Goal: Information Seeking & Learning: Understand process/instructions

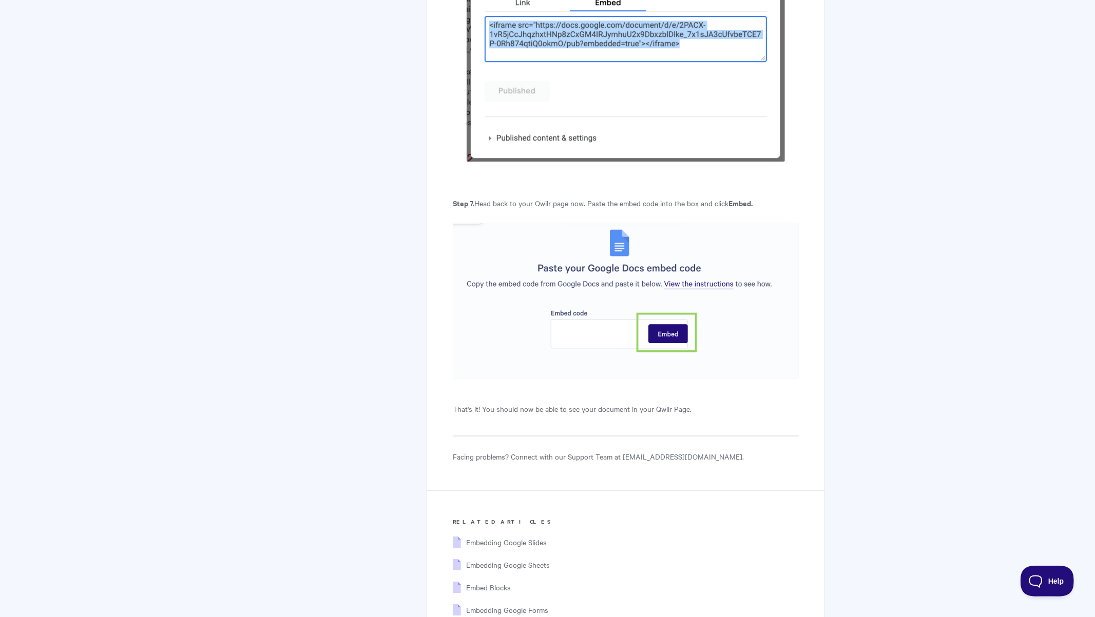
scroll to position [2581, 0]
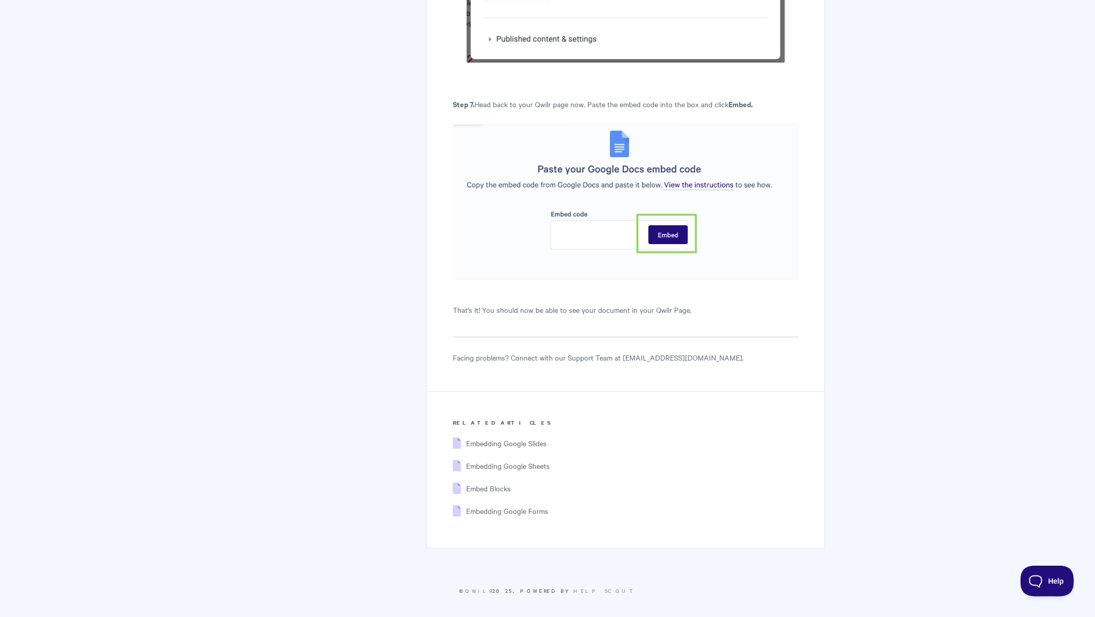
click at [490, 478] on li "Embed Blocks" at bounding box center [638, 488] width 320 height 23
click at [488, 485] on span "Embed Blocks" at bounding box center [488, 489] width 45 height 10
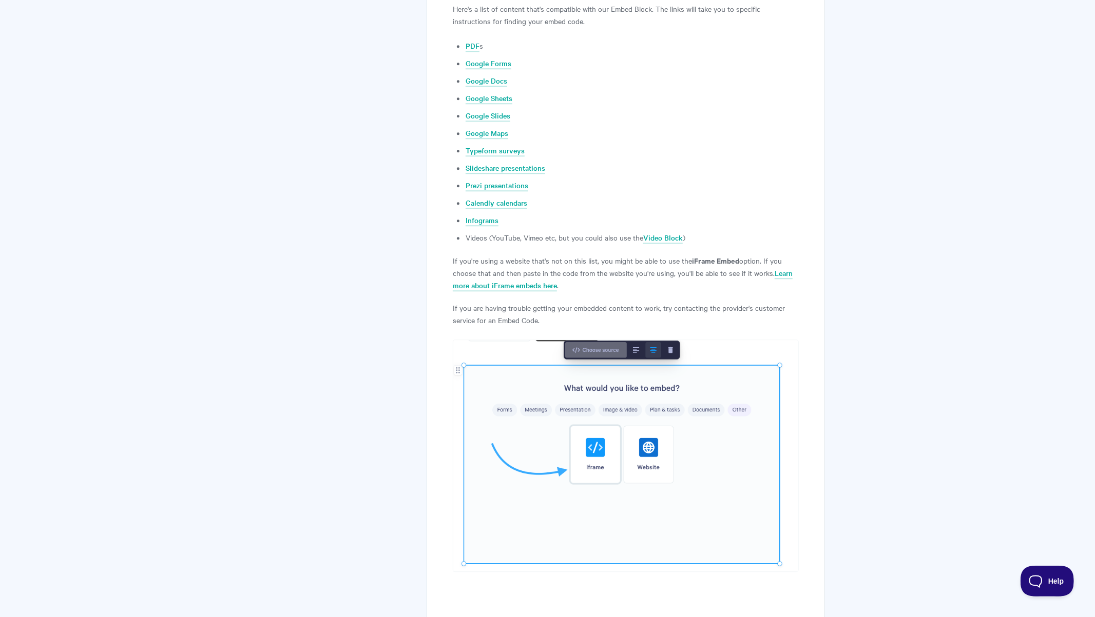
scroll to position [2121, 0]
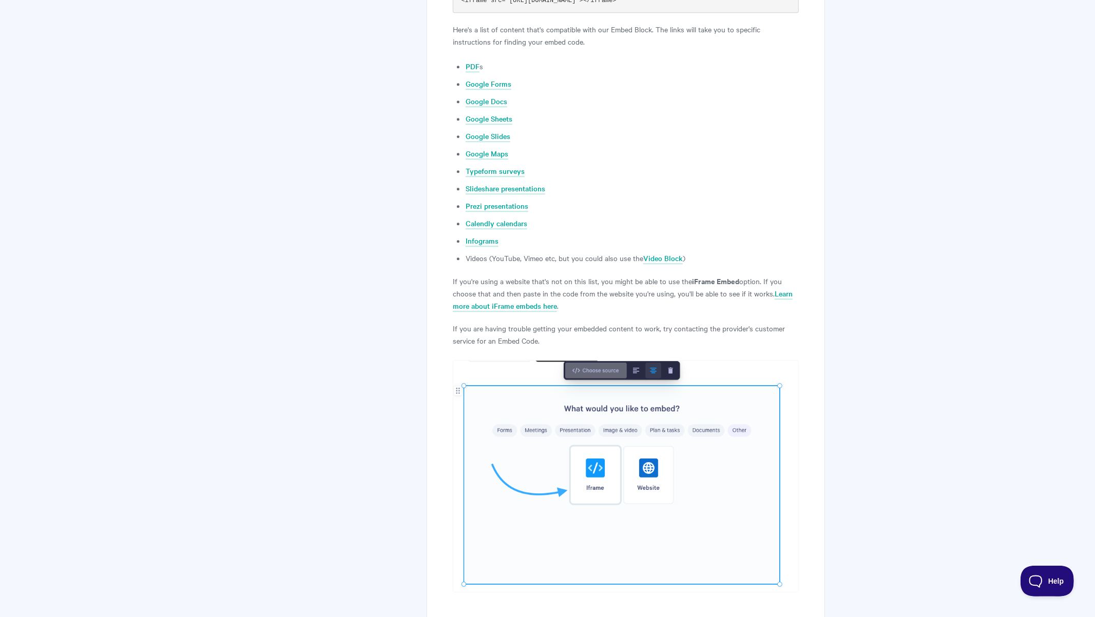
click at [591, 284] on p "If you're using a website that's not on this list, you might be able to use the…" at bounding box center [625, 293] width 345 height 37
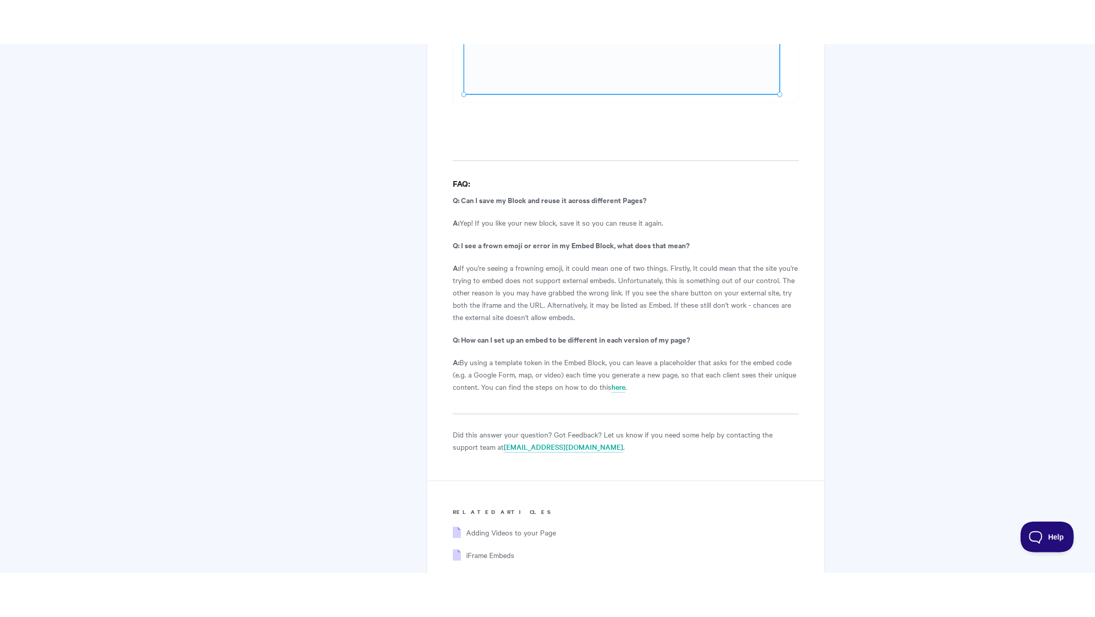
scroll to position [2655, 0]
